Goal: Task Accomplishment & Management: Manage account settings

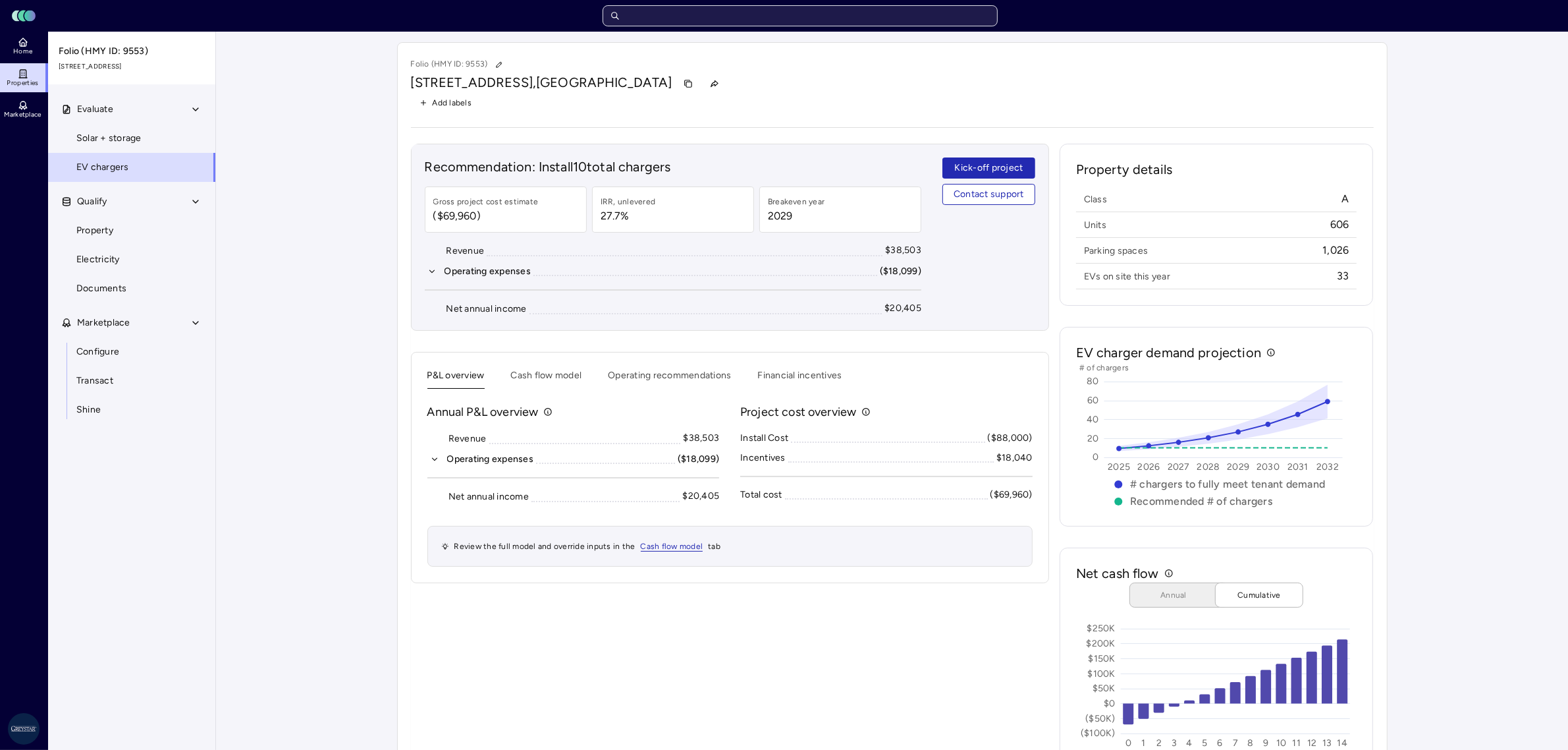
click at [716, 21] on input "text" at bounding box center [800, 16] width 396 height 21
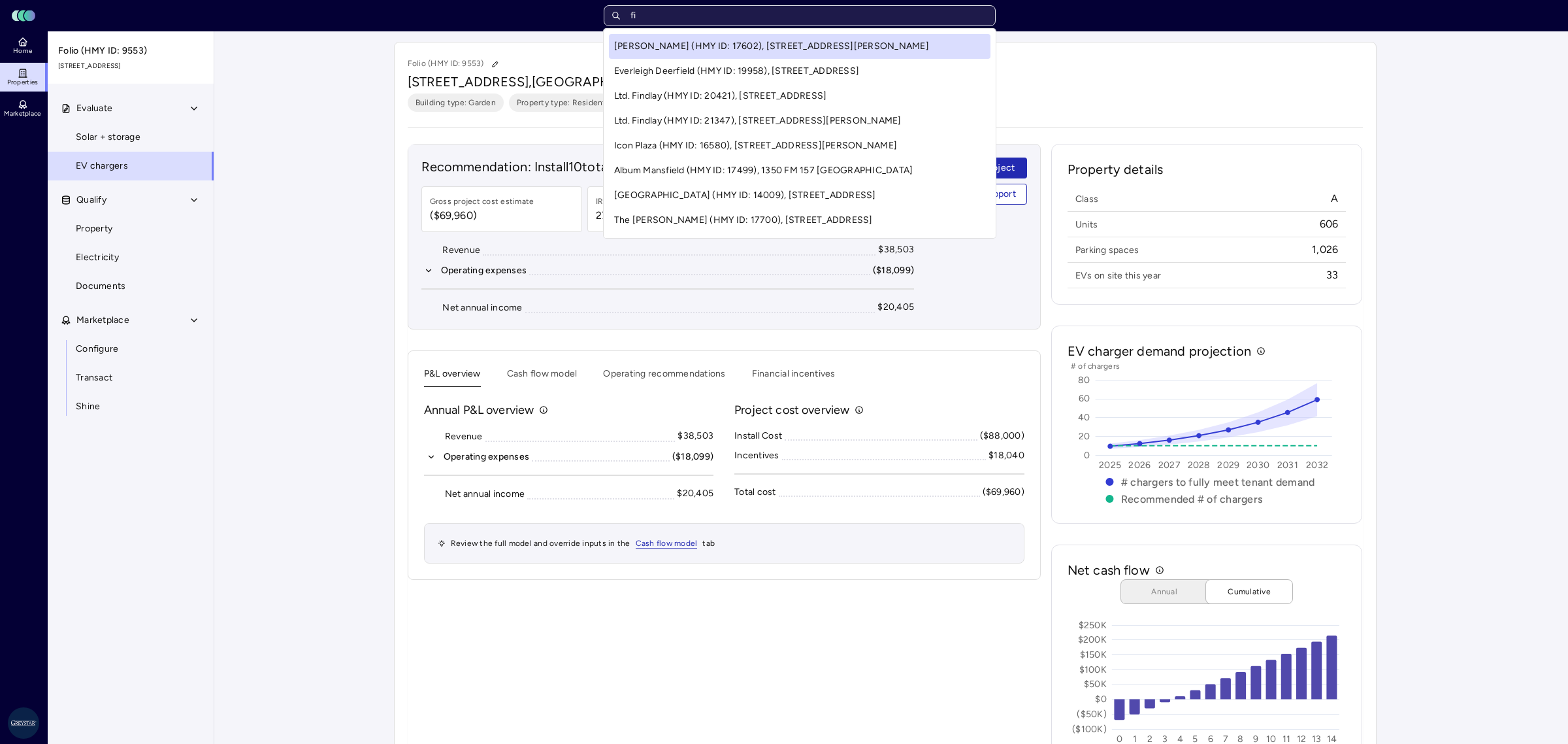
type input "f"
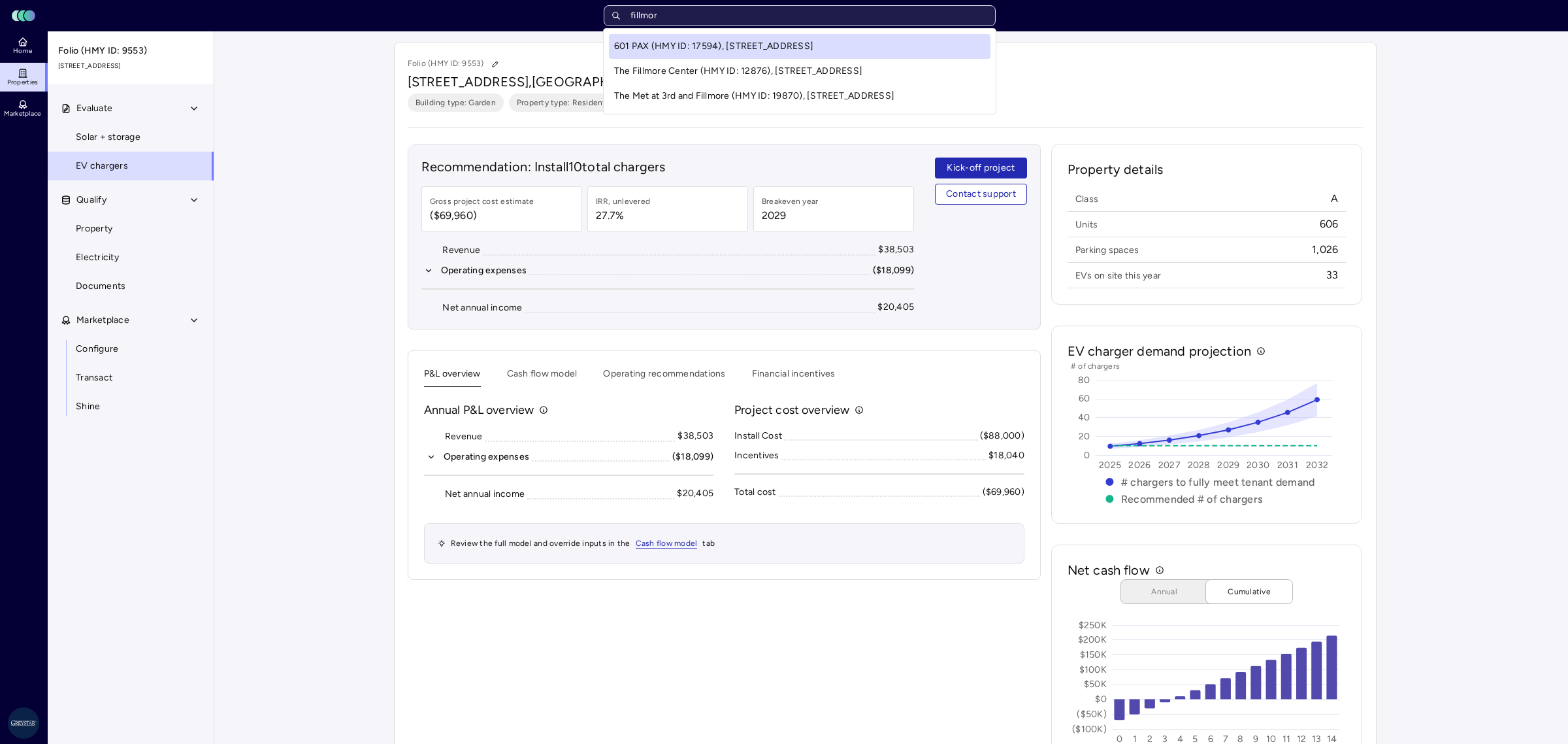
type input "fillmore"
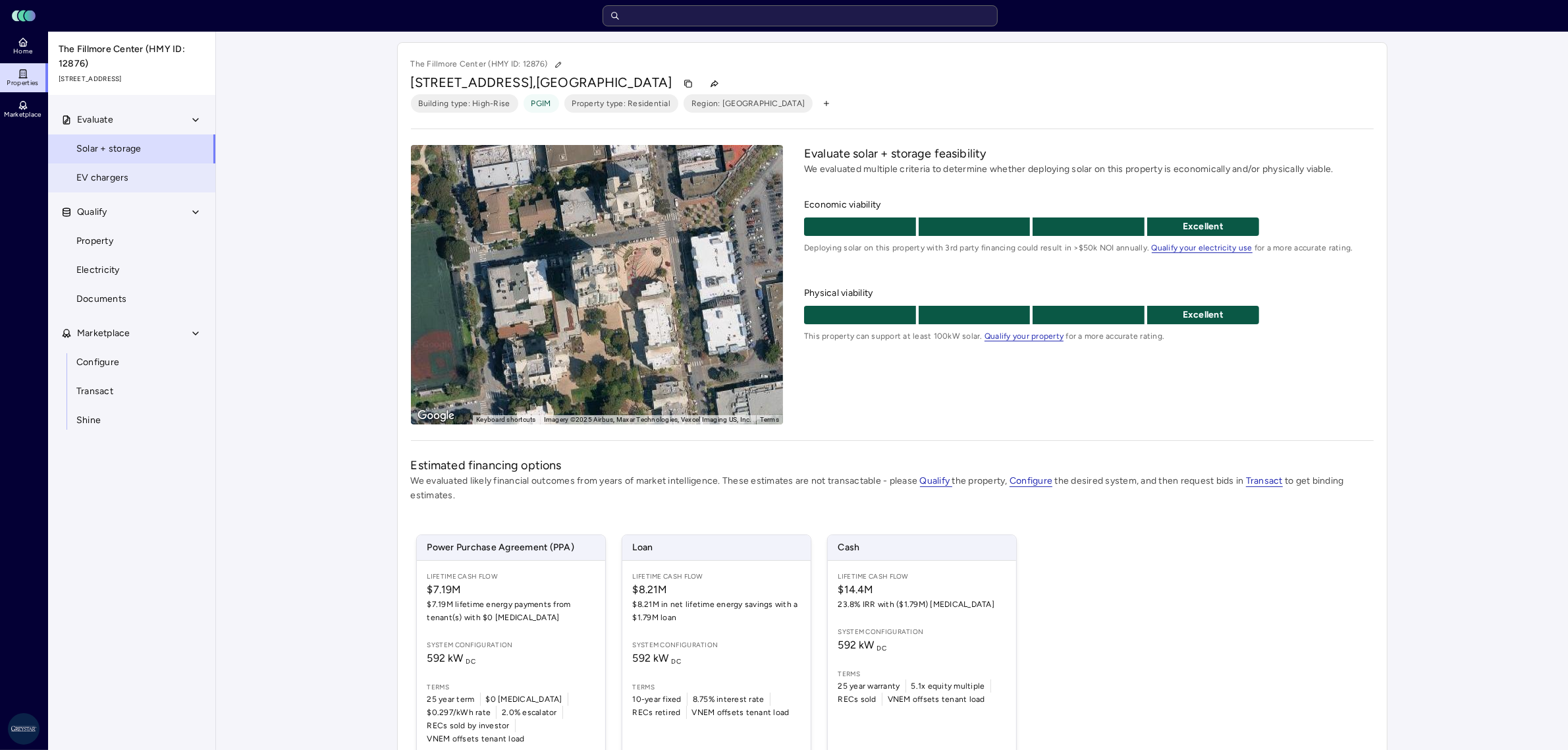
click at [97, 173] on span "EV chargers" at bounding box center [103, 178] width 53 height 15
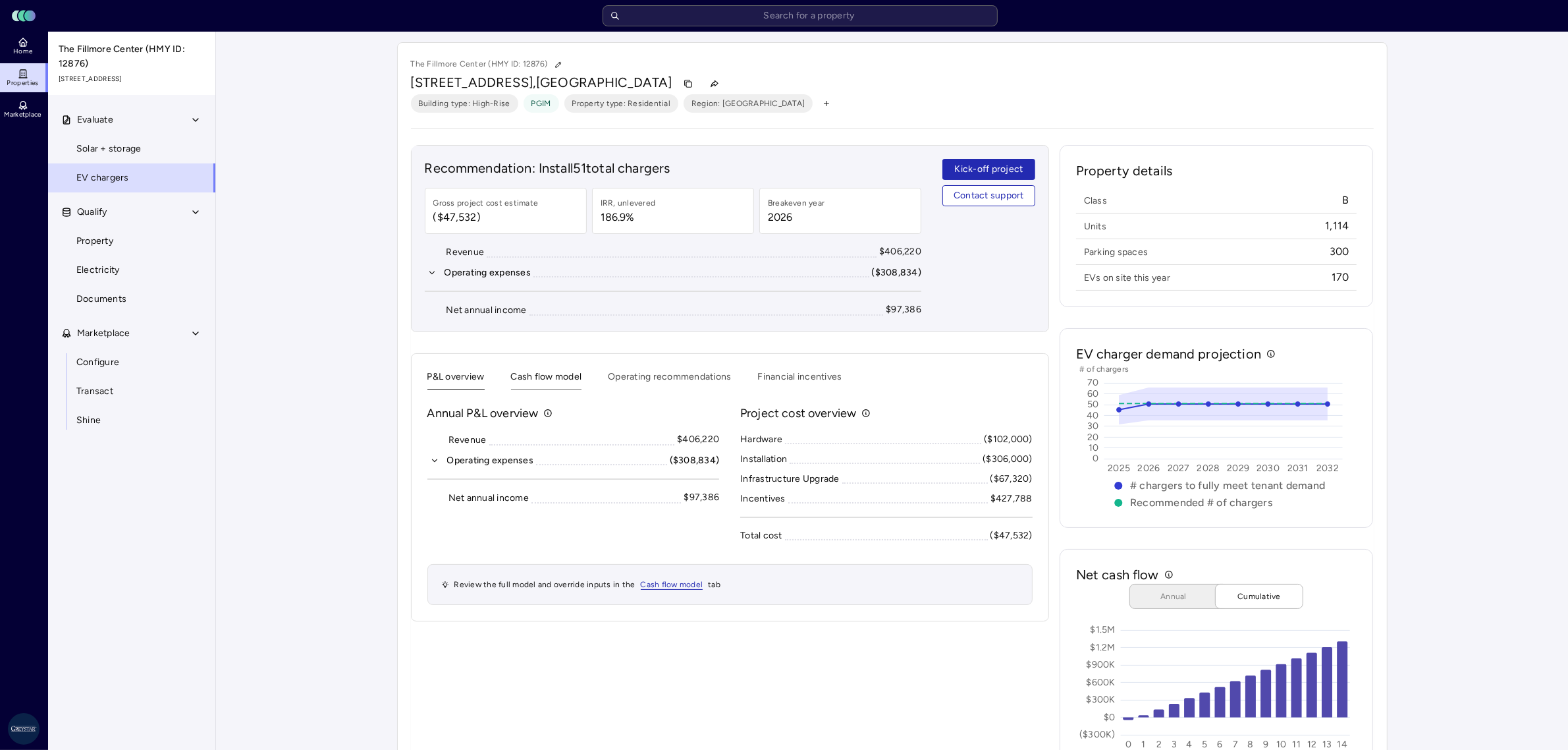
click at [544, 383] on button "Cash flow model" at bounding box center [546, 380] width 71 height 21
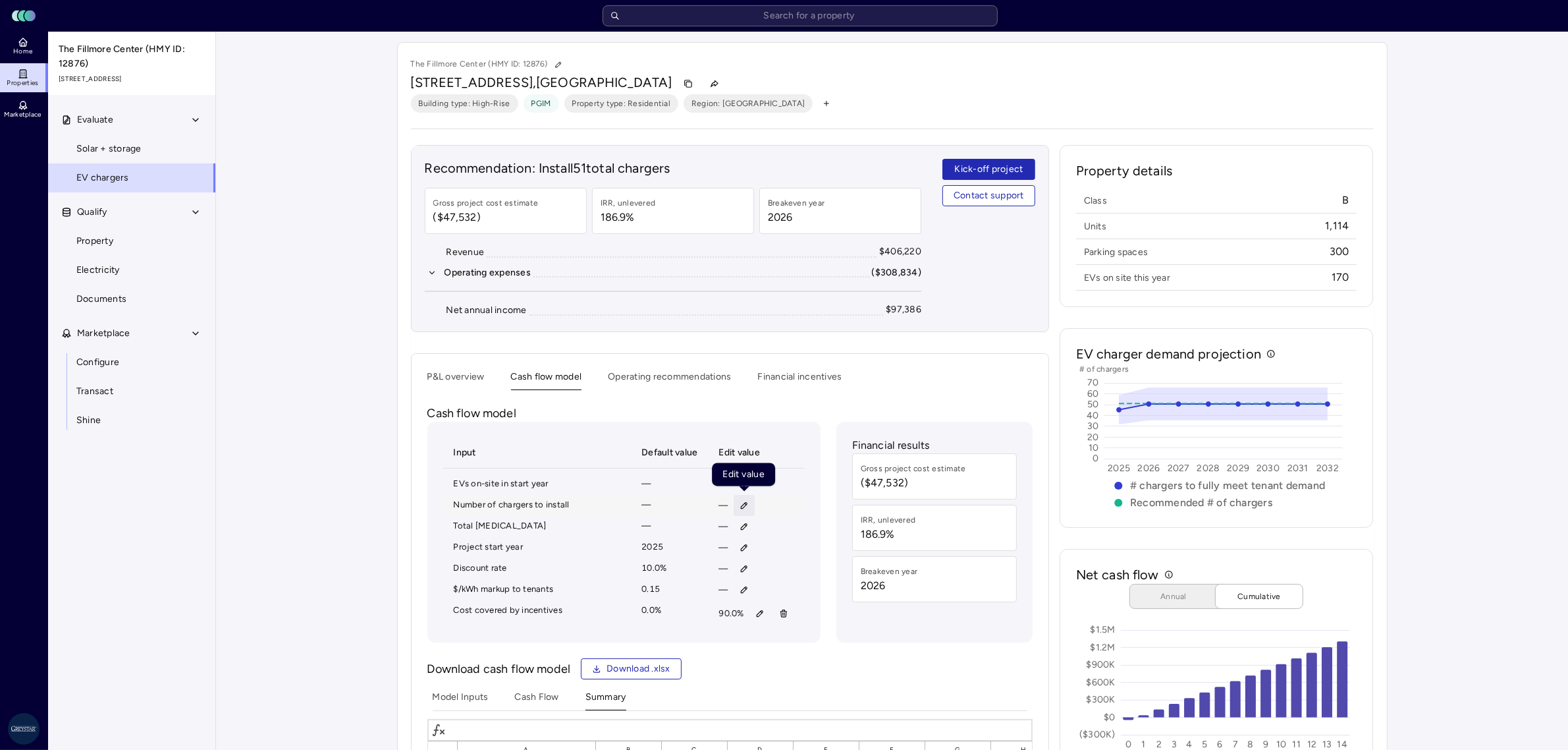
click at [742, 502] on icon "button" at bounding box center [744, 506] width 9 height 9
type input "200"
click at [800, 599] on span "Save" at bounding box center [806, 594] width 21 height 15
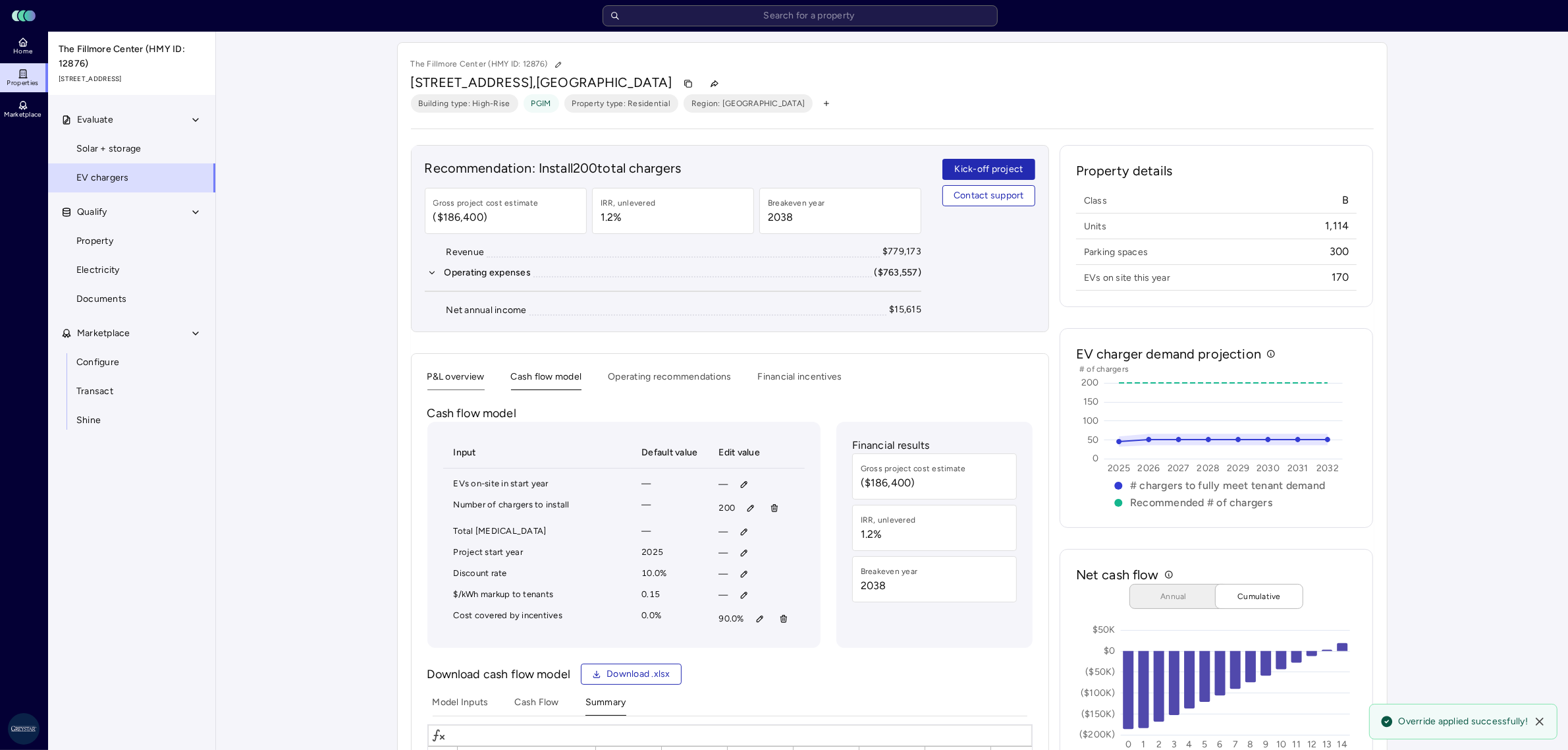
click at [461, 373] on button "P&L overview" at bounding box center [456, 380] width 57 height 21
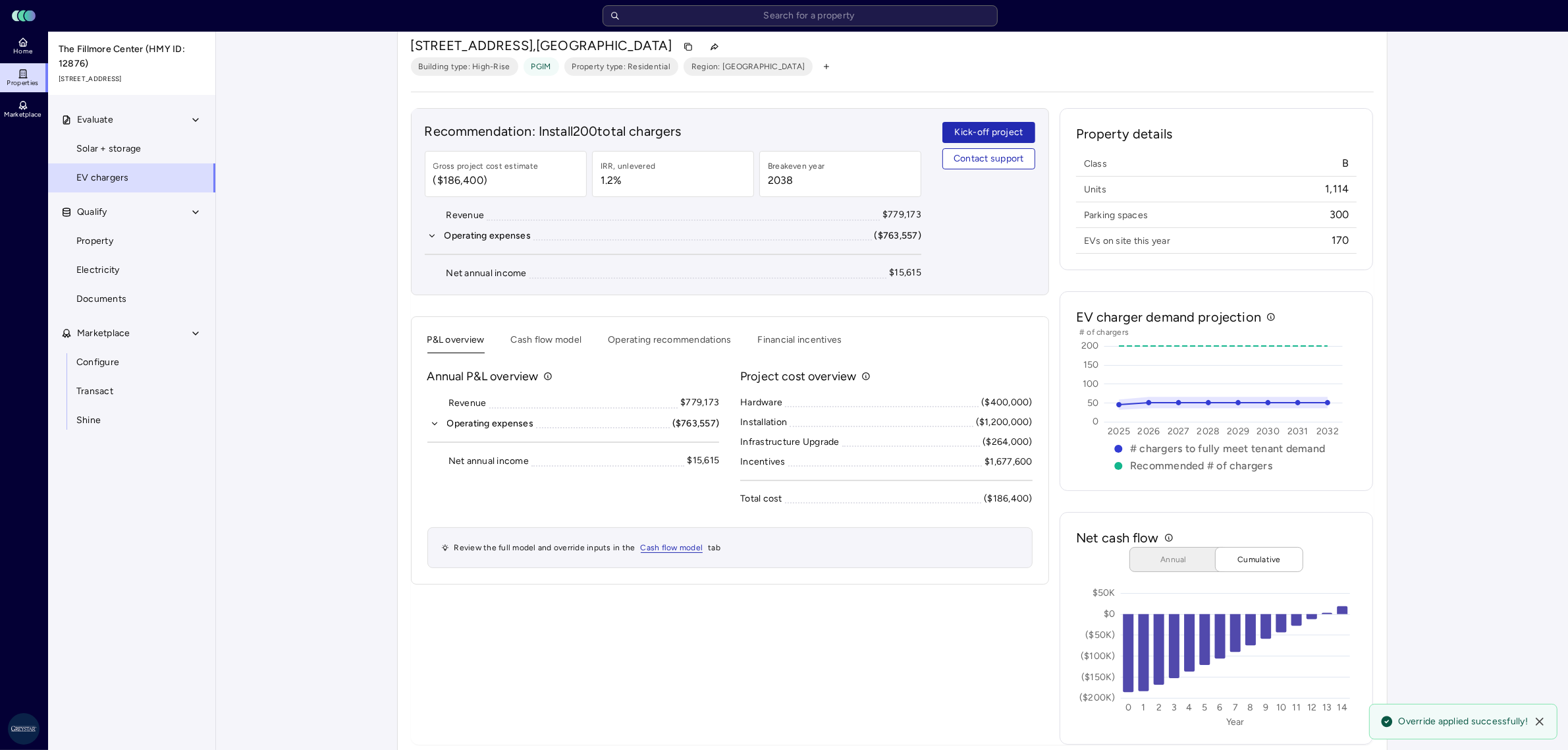
scroll to position [57, 0]
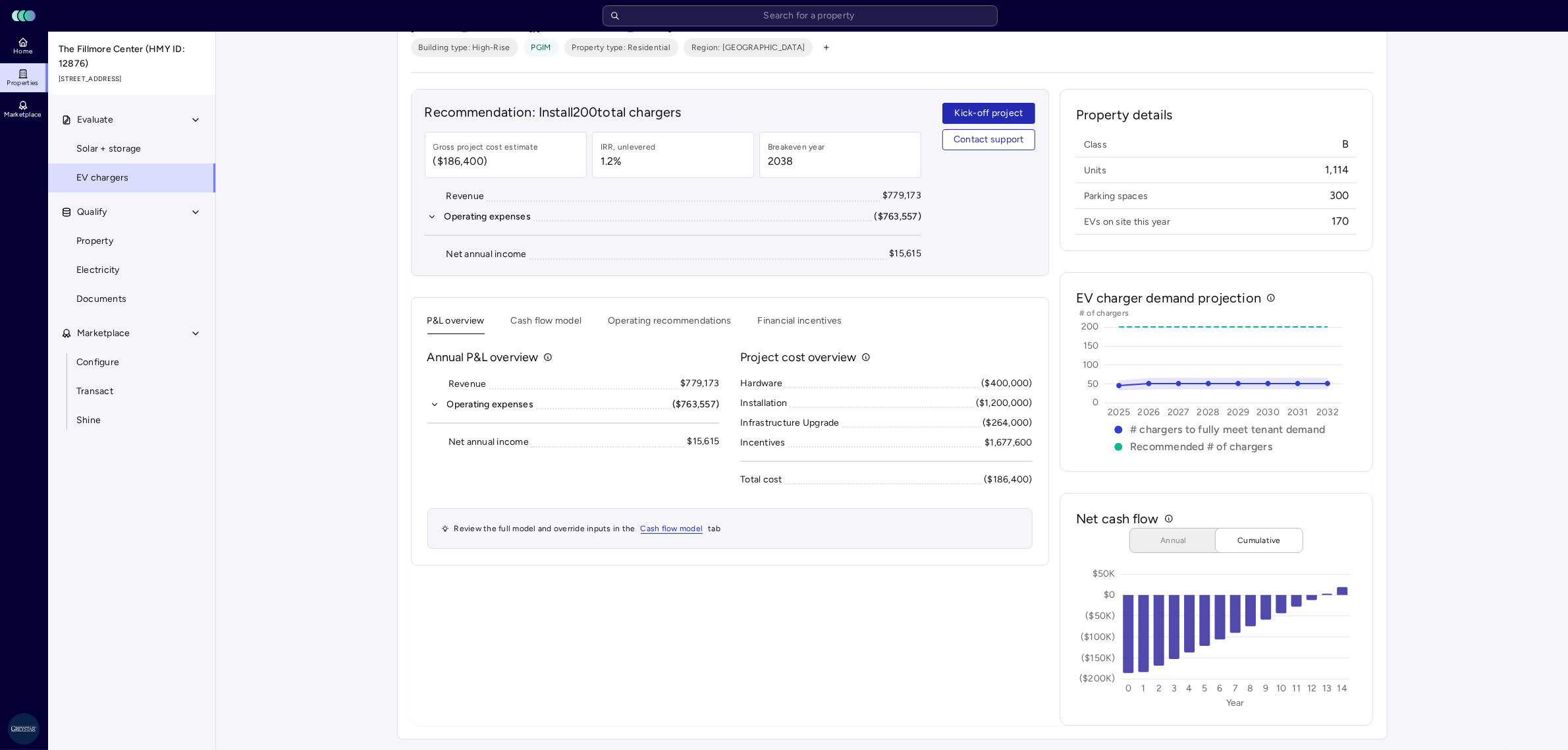
click at [744, 316] on div "P&L overview Cash flow model Operating recommendations Financial incentives" at bounding box center [730, 324] width 606 height 21
click at [770, 317] on button "Financial incentives" at bounding box center [800, 324] width 84 height 21
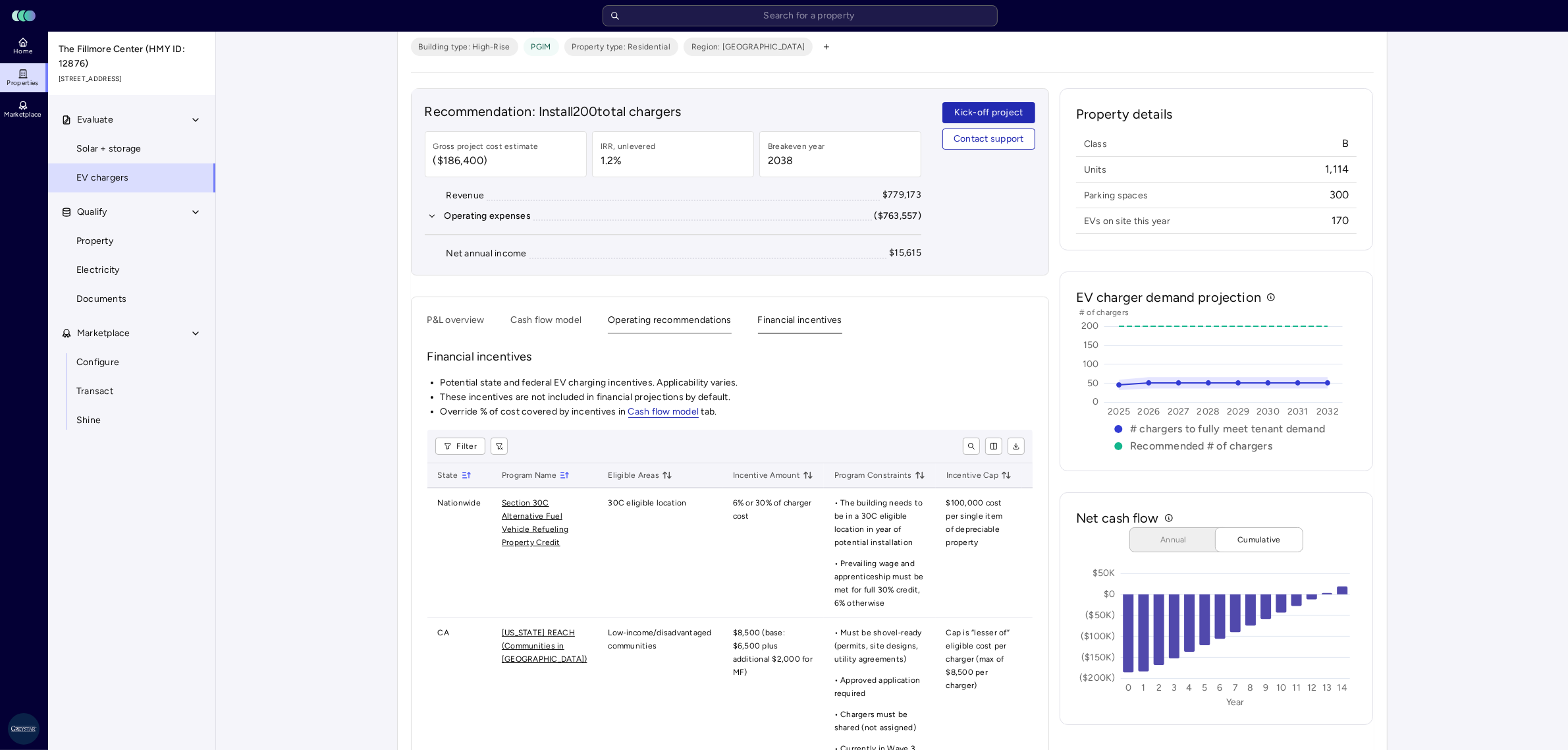
click at [683, 321] on button "Operating recommendations" at bounding box center [670, 323] width 123 height 21
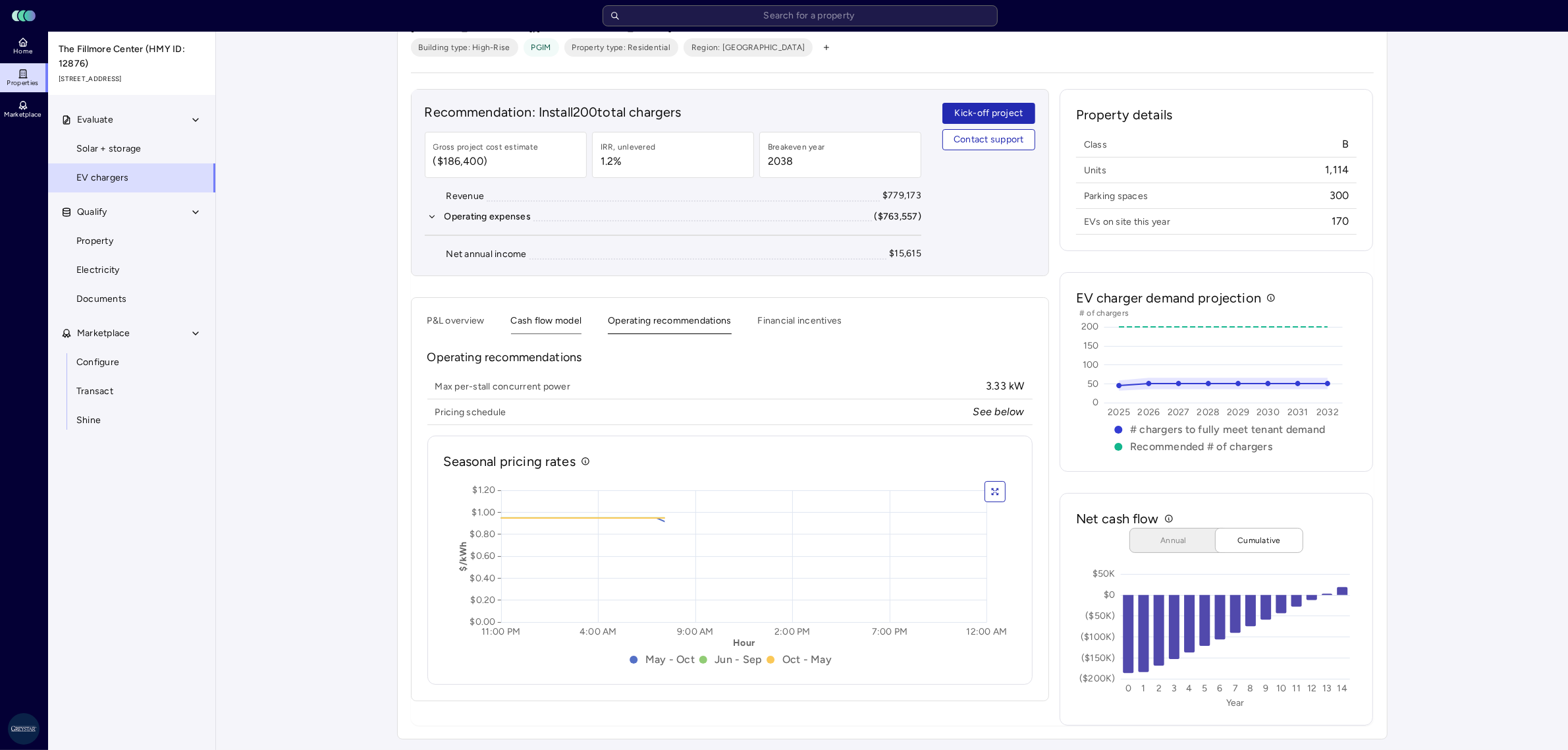
click at [564, 315] on button "Cash flow model" at bounding box center [546, 324] width 71 height 21
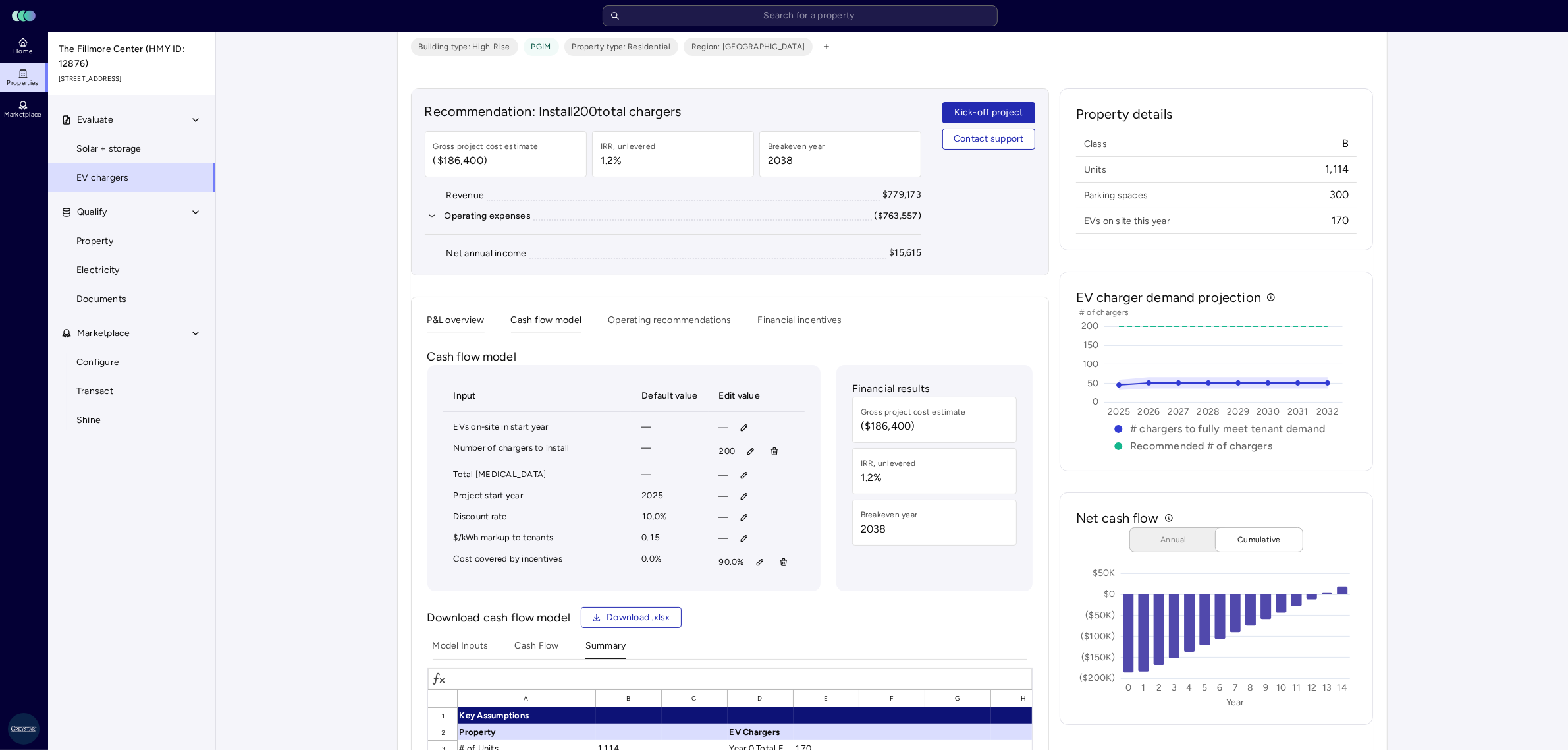
click at [472, 326] on button "P&L overview" at bounding box center [456, 323] width 57 height 21
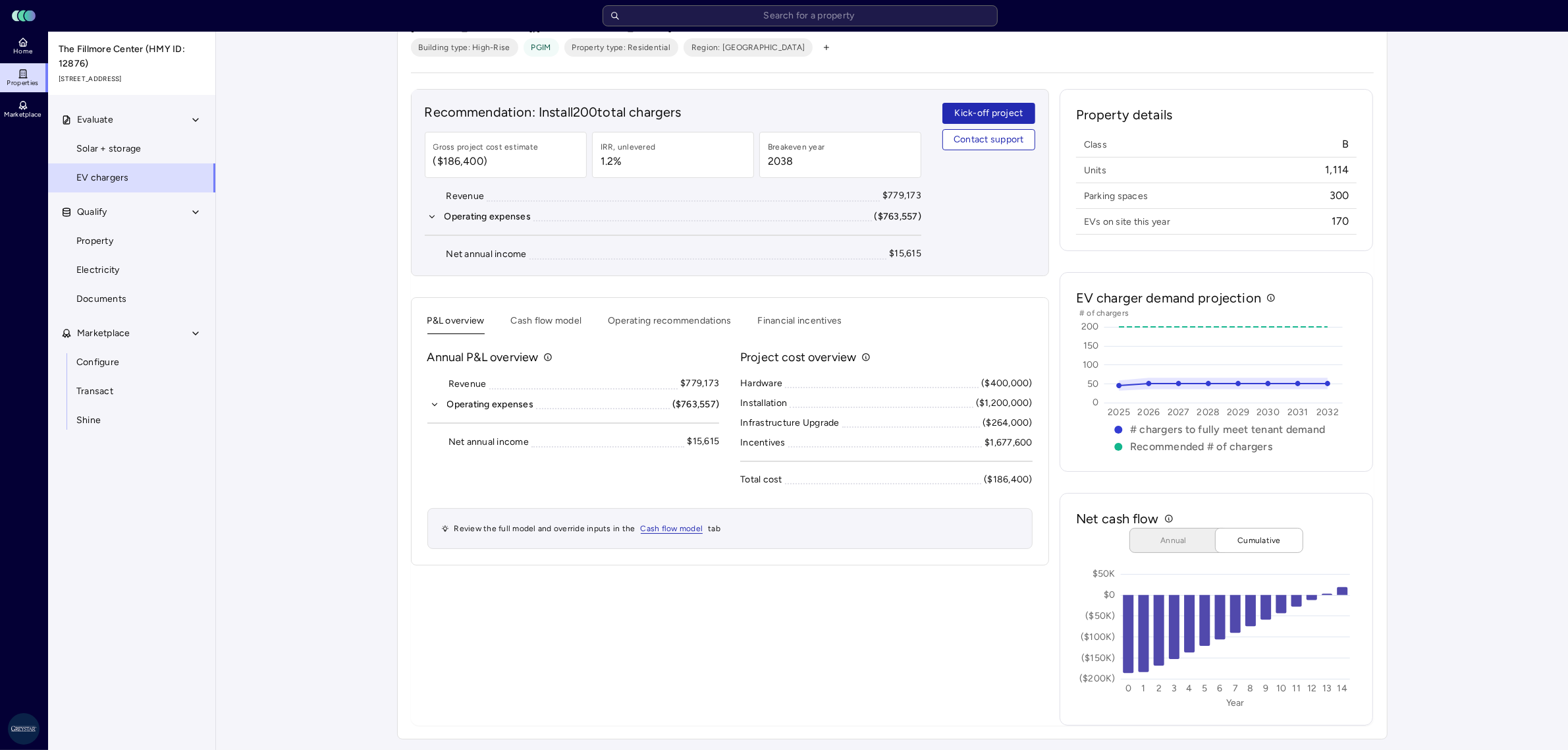
click at [561, 311] on div "P&L overview Cash flow model Operating recommendations Financial incentives Ann…" at bounding box center [730, 431] width 638 height 268
click at [552, 318] on button "Cash flow model" at bounding box center [546, 324] width 71 height 21
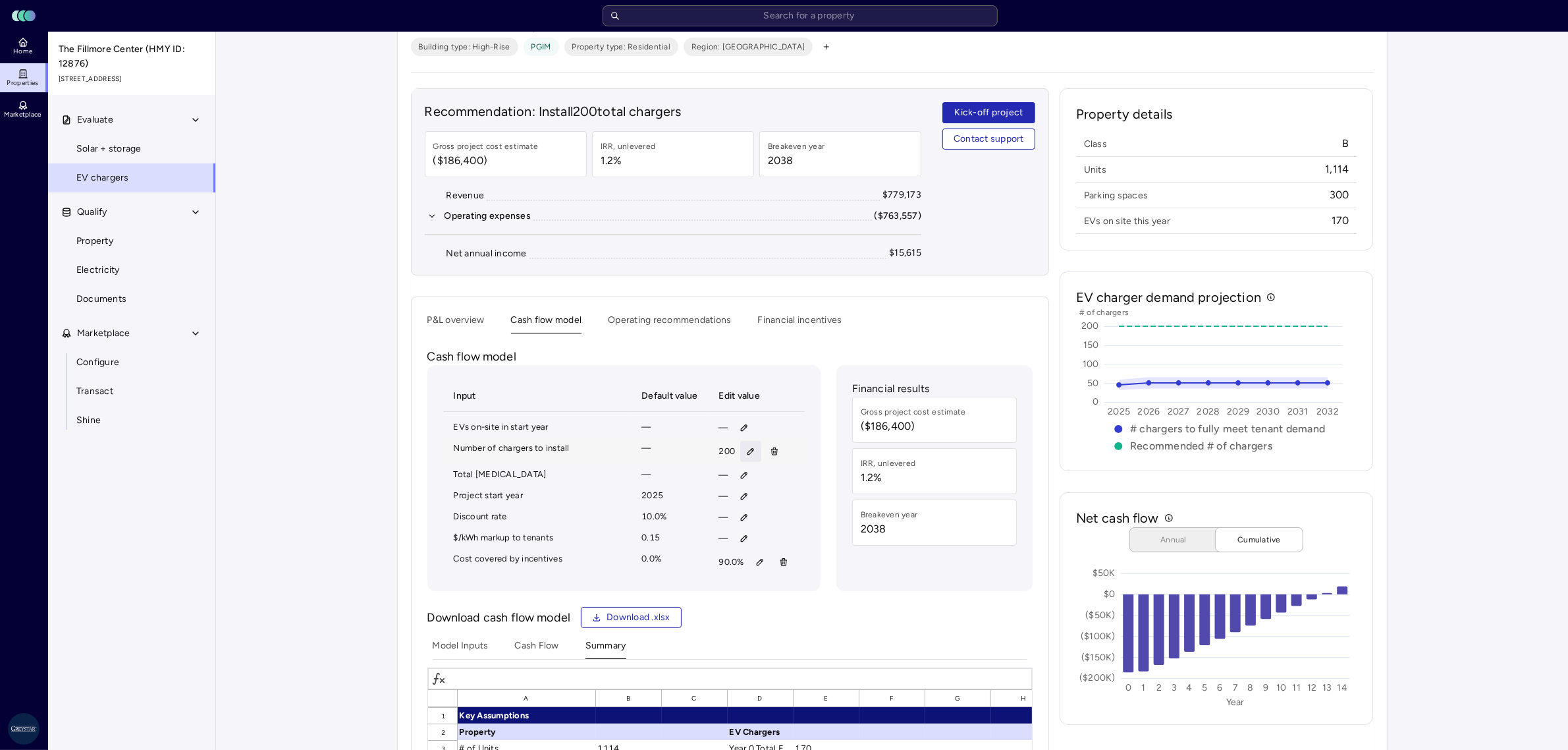
click at [751, 454] on icon "button" at bounding box center [751, 452] width 9 height 9
type input "100"
click at [804, 534] on span "Save" at bounding box center [813, 540] width 21 height 15
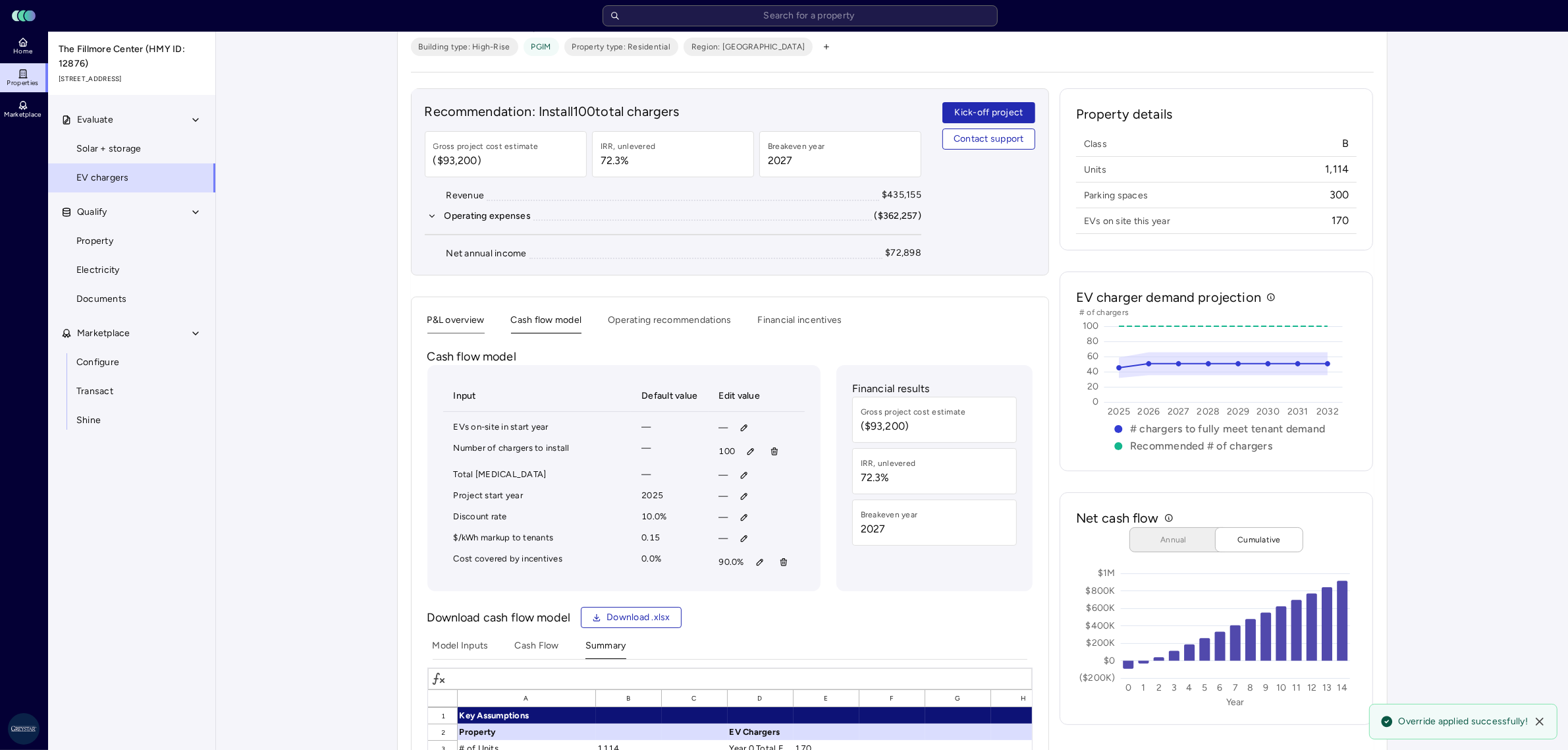
click at [440, 325] on button "P&L overview" at bounding box center [456, 323] width 57 height 21
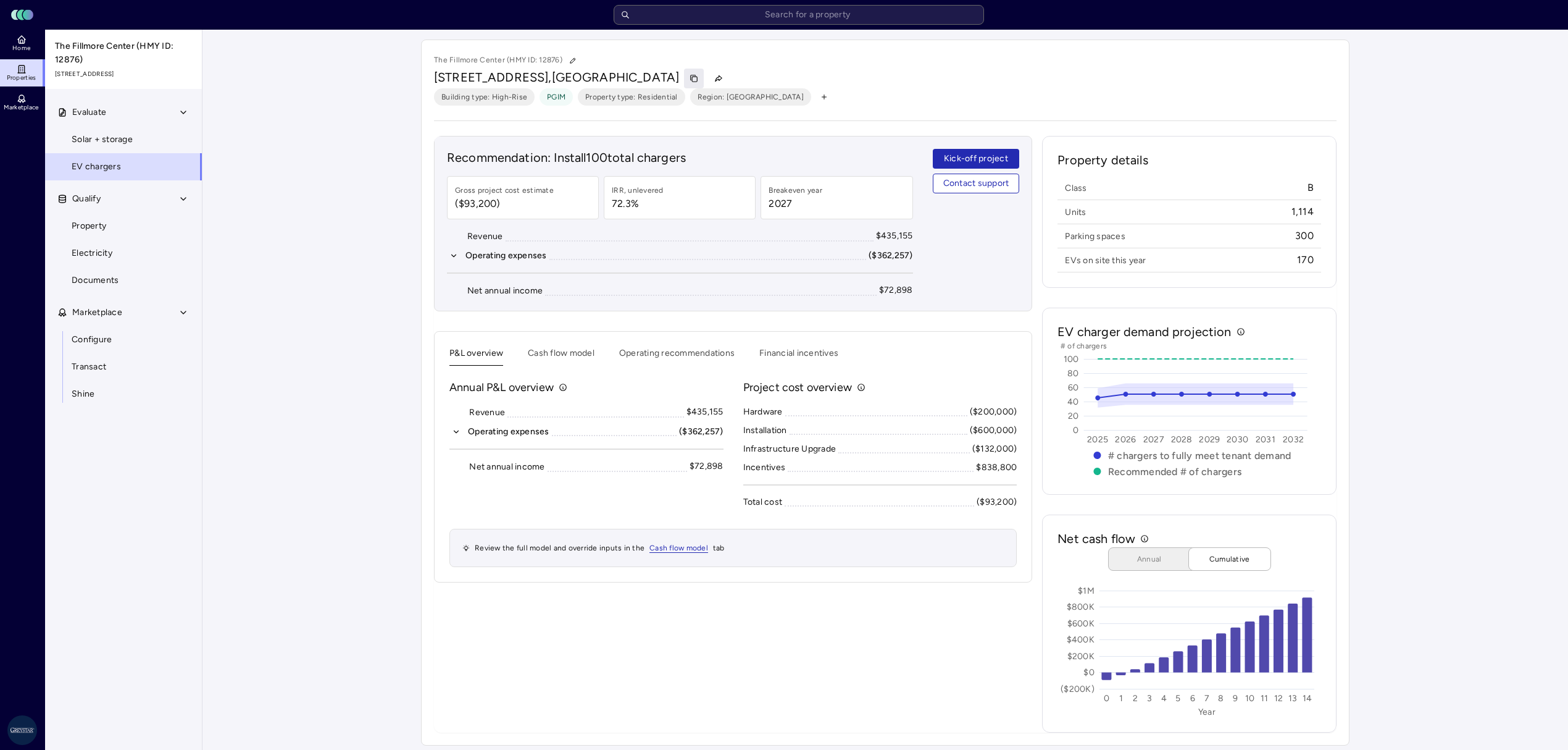
click at [696, 78] on button "button" at bounding box center [694, 79] width 20 height 20
